Goal: Task Accomplishment & Management: Use online tool/utility

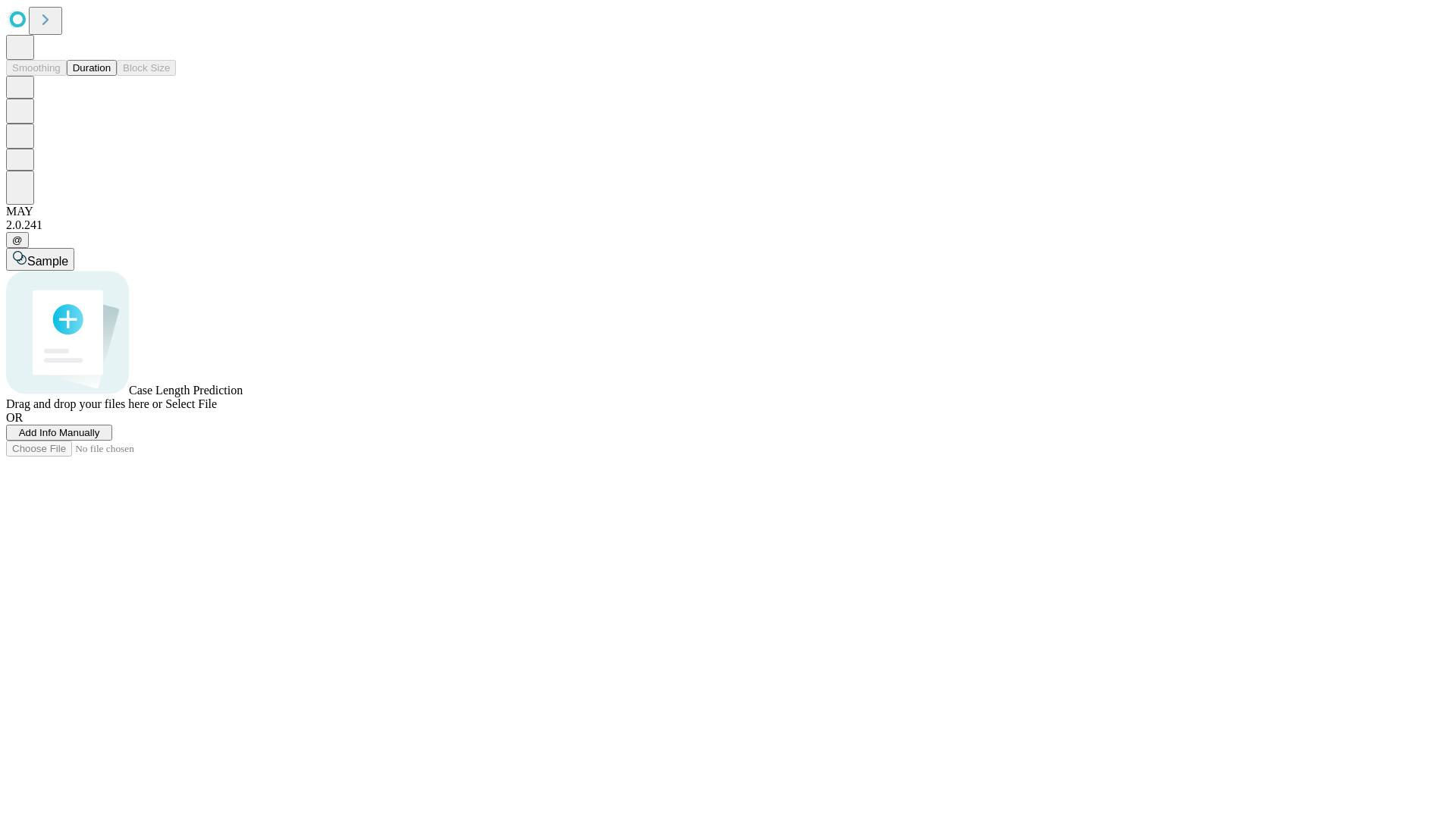
click at [111, 76] on button "Duration" at bounding box center [91, 68] width 50 height 16
click at [101, 439] on span "Add Info Manually" at bounding box center [59, 432] width 81 height 11
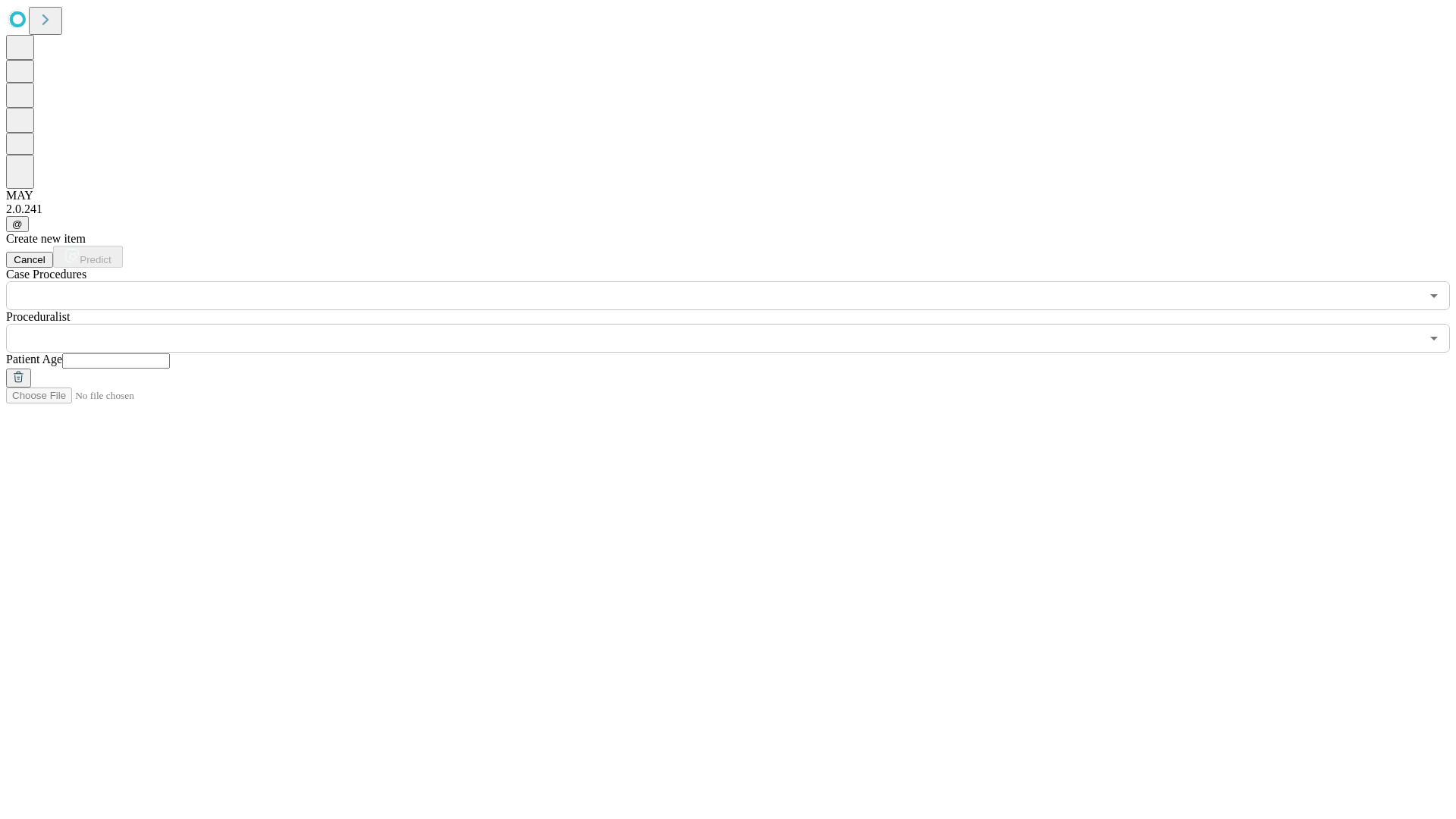
click at [170, 354] on input "text" at bounding box center [116, 361] width 108 height 16
type input "**"
click at [739, 324] on input "text" at bounding box center [713, 338] width 1414 height 29
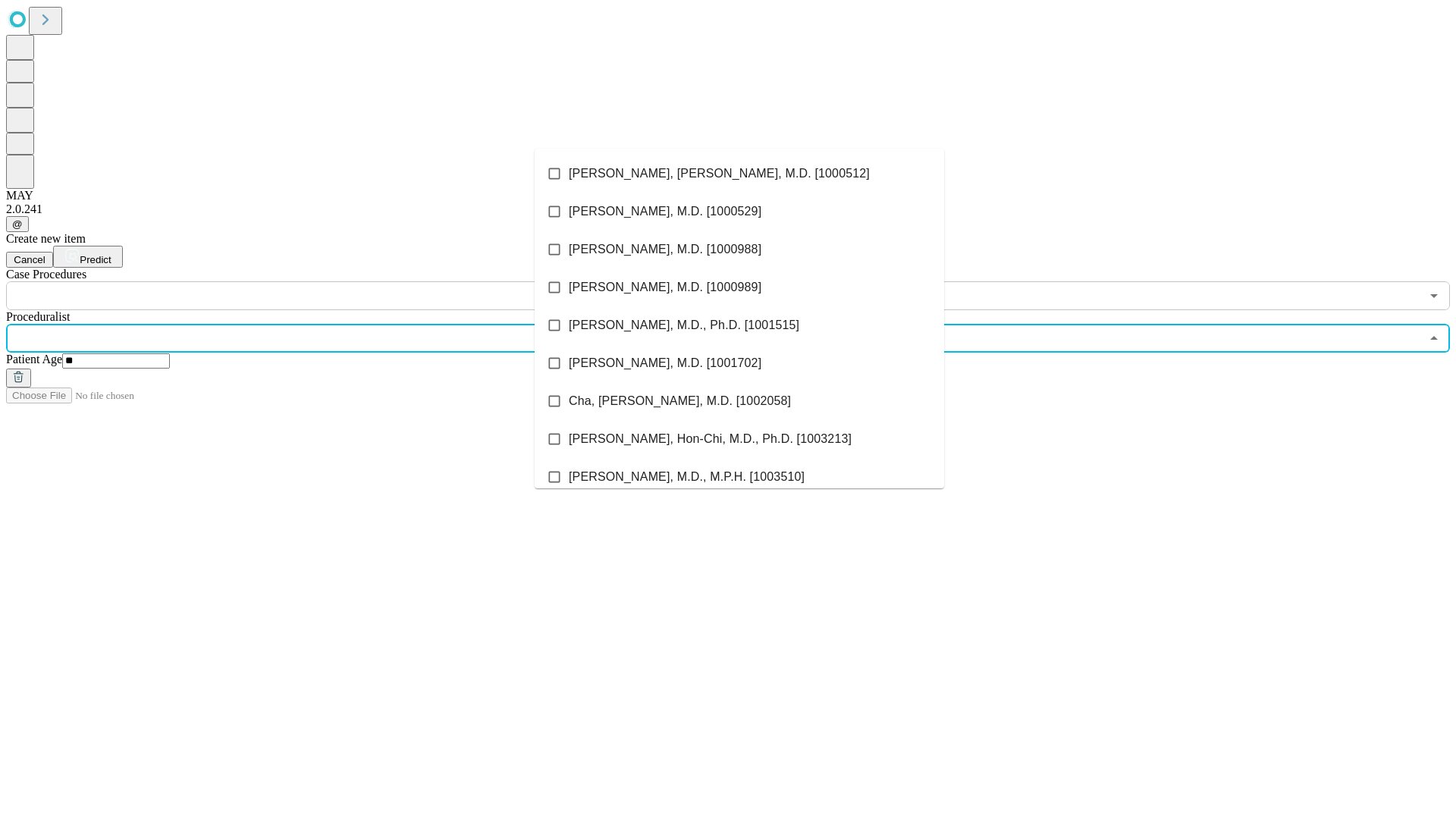
click at [739, 174] on li "[PERSON_NAME], [PERSON_NAME], M.D. [1000512]" at bounding box center [739, 173] width 409 height 37
click at [318, 282] on input "text" at bounding box center [713, 296] width 1414 height 29
